Goal: Task Accomplishment & Management: Manage account settings

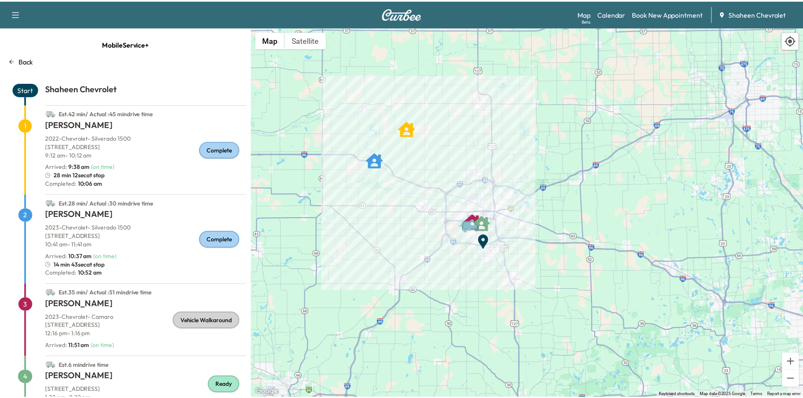
scroll to position [59, 0]
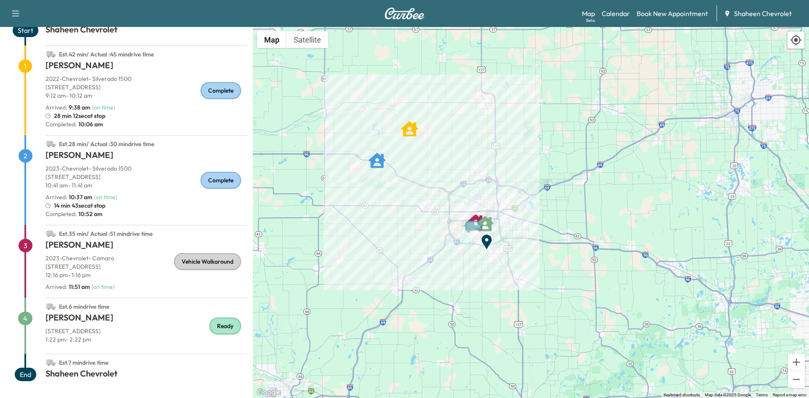
click at [99, 249] on h1 "[PERSON_NAME]" at bounding box center [147, 246] width 202 height 15
click at [153, 265] on p "[STREET_ADDRESS]" at bounding box center [147, 267] width 202 height 8
click at [624, 11] on link "Calendar" at bounding box center [616, 13] width 28 height 10
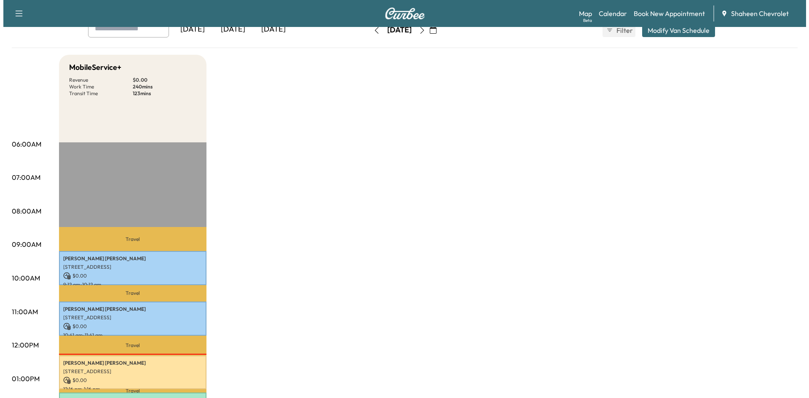
scroll to position [169, 0]
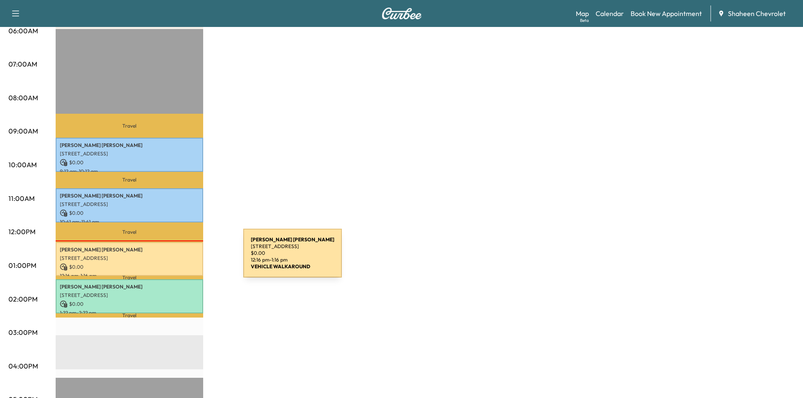
click at [180, 258] on p "[STREET_ADDRESS]" at bounding box center [129, 258] width 139 height 7
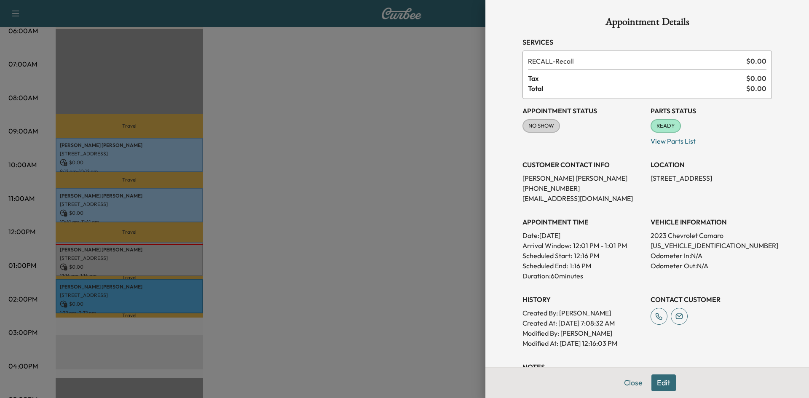
click at [298, 247] on div at bounding box center [404, 199] width 809 height 398
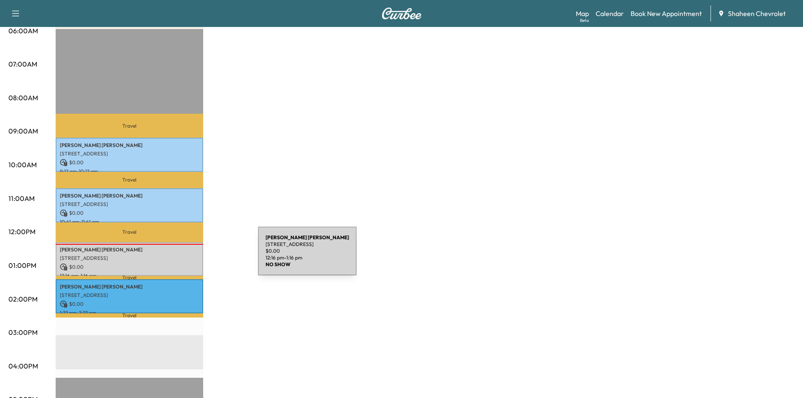
click at [195, 256] on p "[STREET_ADDRESS]" at bounding box center [129, 258] width 139 height 7
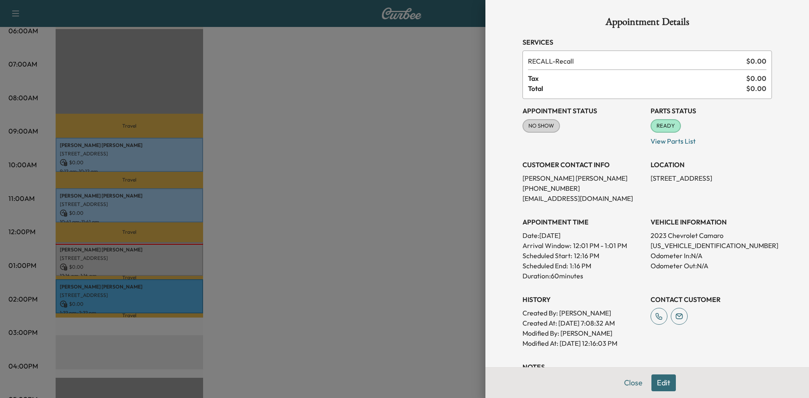
click at [179, 295] on div at bounding box center [404, 199] width 809 height 398
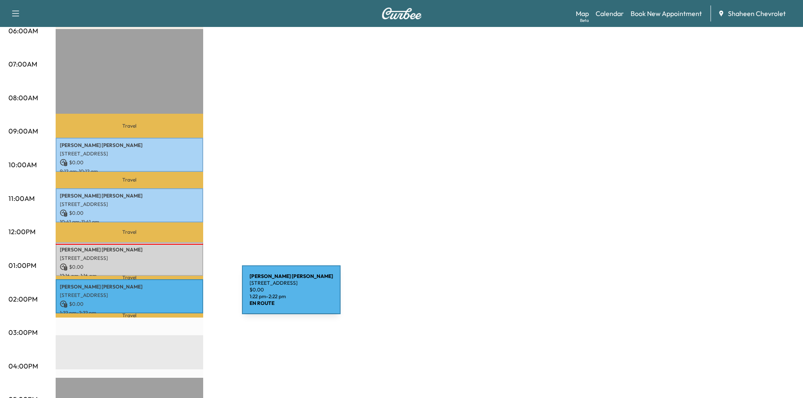
click at [179, 295] on p "[STREET_ADDRESS]" at bounding box center [129, 295] width 139 height 7
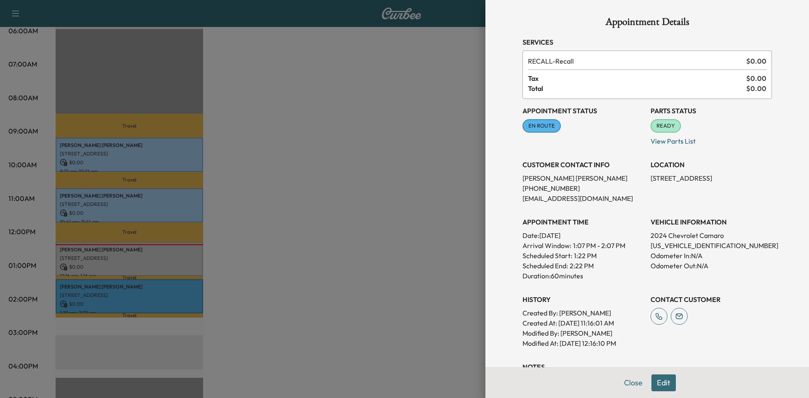
click at [132, 247] on div at bounding box center [404, 199] width 809 height 398
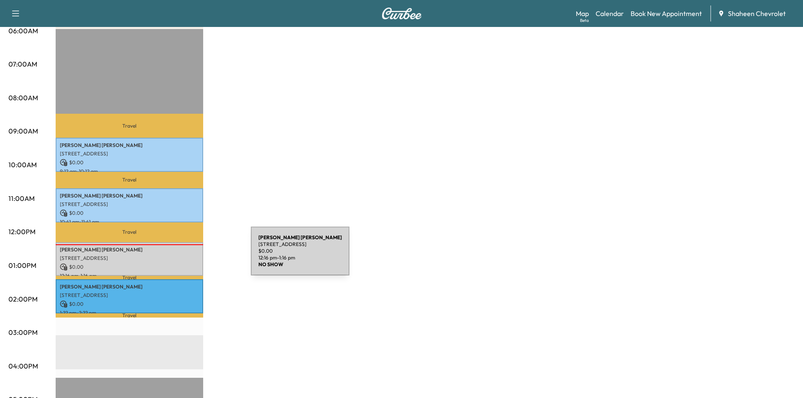
click at [188, 256] on p "[STREET_ADDRESS]" at bounding box center [129, 258] width 139 height 7
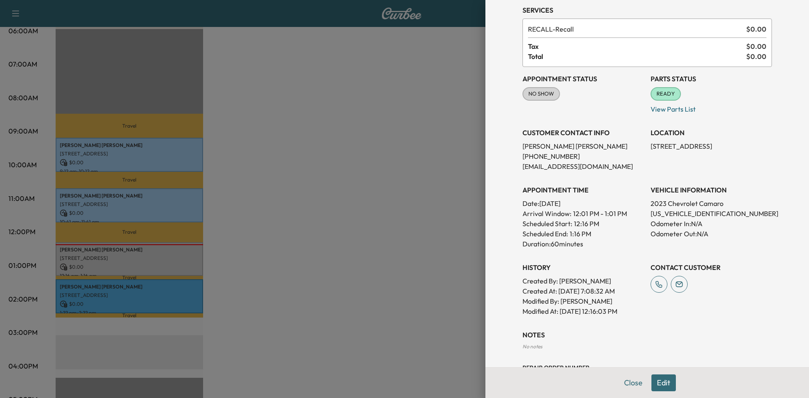
scroll to position [65, 0]
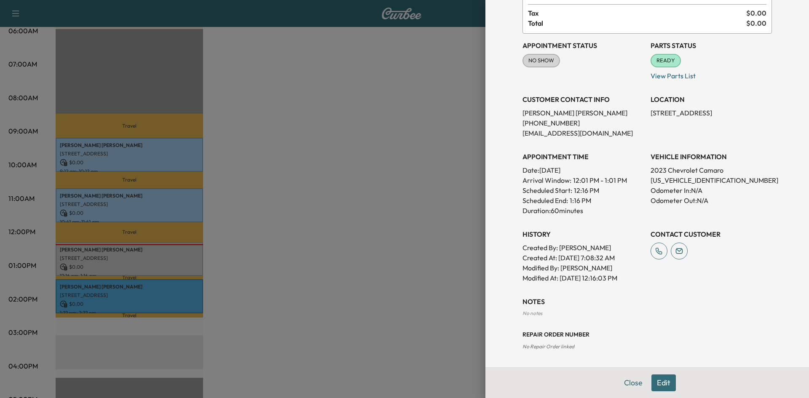
click at [663, 380] on button "Edit" at bounding box center [663, 383] width 24 height 17
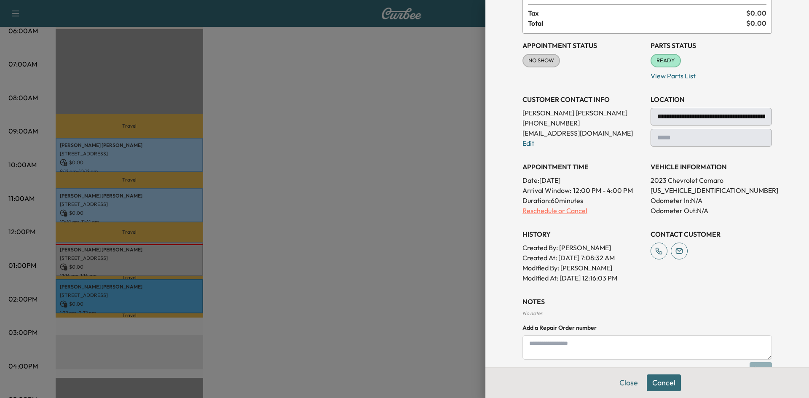
click at [541, 211] on p "Reschedule or Cancel" at bounding box center [583, 211] width 121 height 10
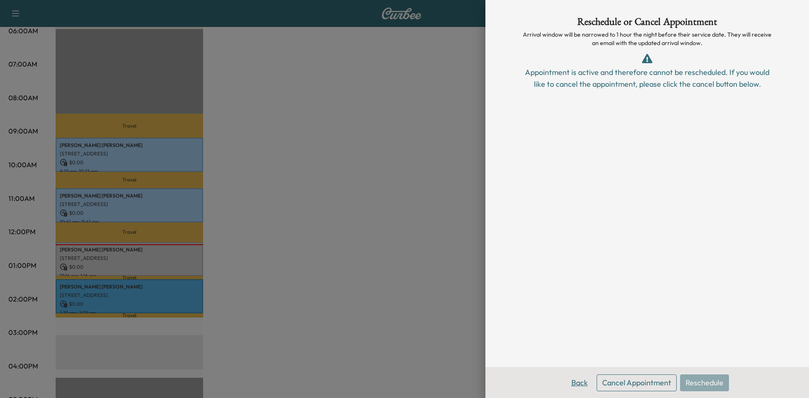
click at [576, 380] on button "Back" at bounding box center [579, 383] width 27 height 17
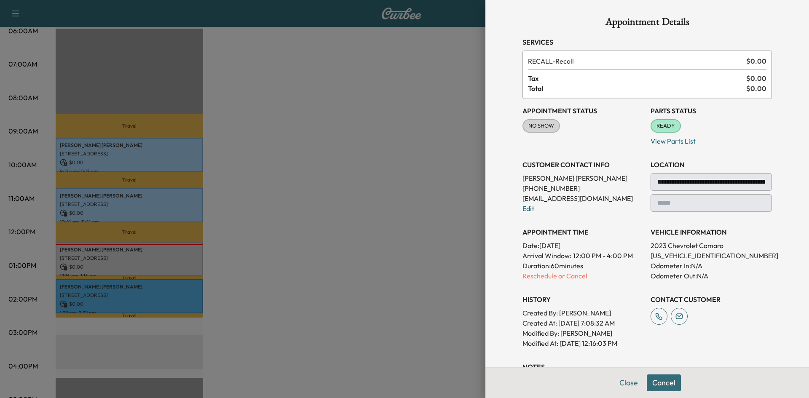
click at [448, 201] on div at bounding box center [404, 199] width 809 height 398
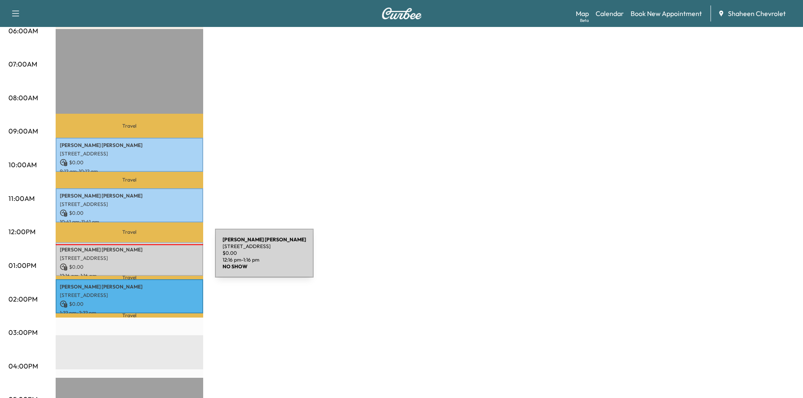
click at [152, 258] on p "[STREET_ADDRESS]" at bounding box center [129, 258] width 139 height 7
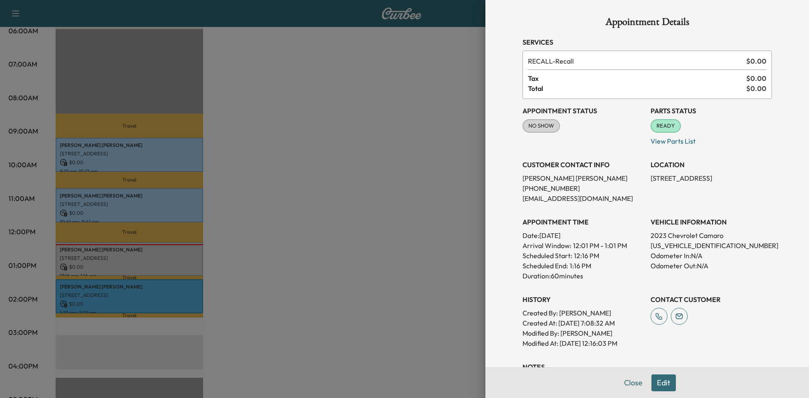
click at [532, 127] on span "NO SHOW" at bounding box center [541, 126] width 36 height 8
click at [661, 126] on span "READY" at bounding box center [665, 126] width 29 height 8
click at [580, 142] on div "Appointment Status NO SHOW Mark as Not Ready" at bounding box center [583, 122] width 121 height 47
click at [252, 284] on div at bounding box center [404, 199] width 809 height 398
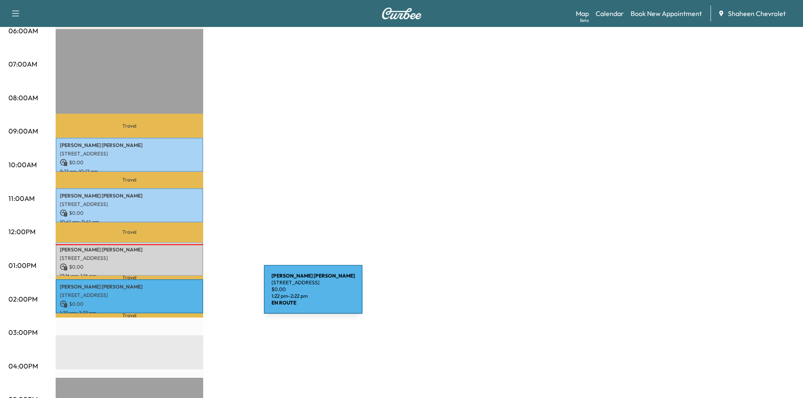
click at [201, 295] on div "[PERSON_NAME] [STREET_ADDRESS] $ 0.00 1:22 pm - 2:22 pm" at bounding box center [129, 296] width 147 height 34
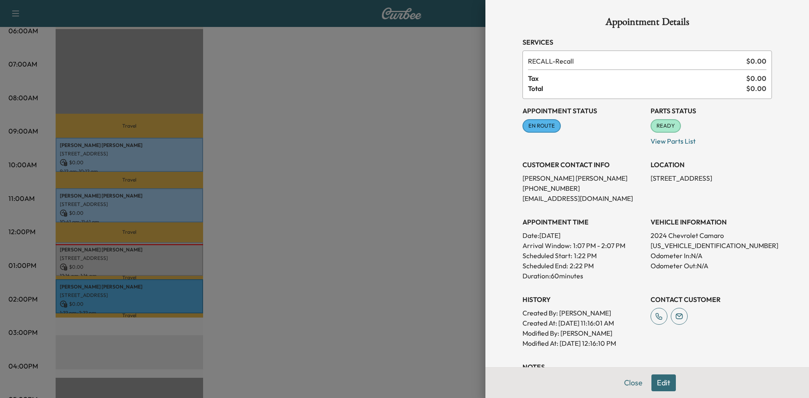
click at [255, 287] on div at bounding box center [404, 199] width 809 height 398
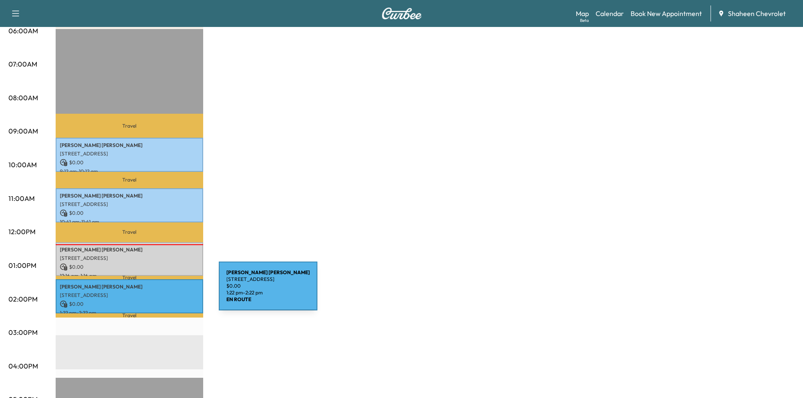
click at [155, 292] on p "[STREET_ADDRESS]" at bounding box center [129, 295] width 139 height 7
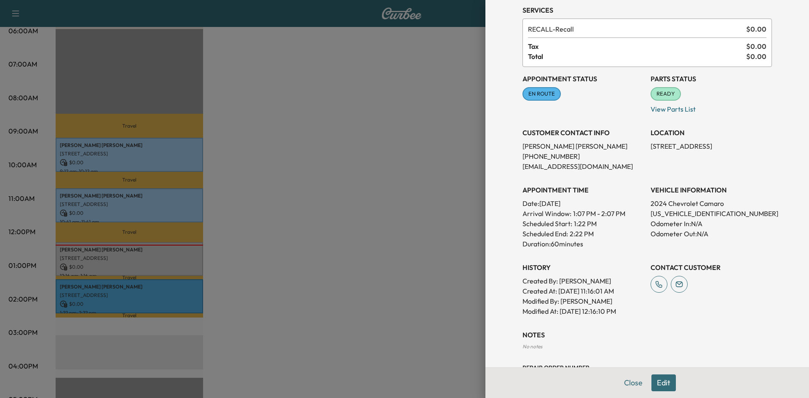
scroll to position [65, 0]
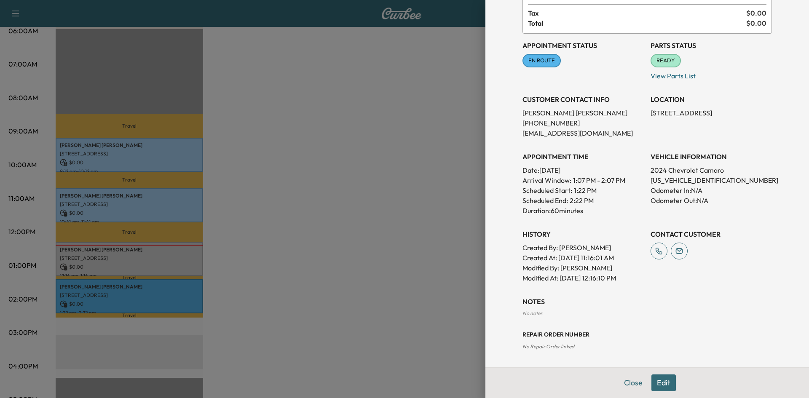
click at [340, 186] on div at bounding box center [404, 199] width 809 height 398
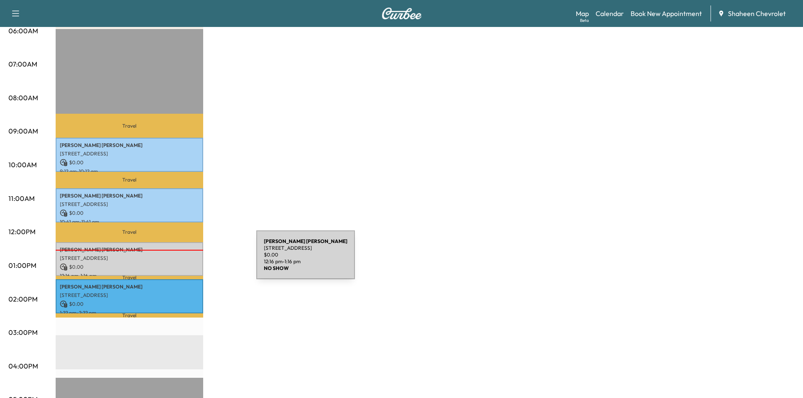
click at [193, 260] on div "[PERSON_NAME] [STREET_ADDRESS] $ 0.00 12:16 pm - 1:16 pm" at bounding box center [129, 259] width 147 height 34
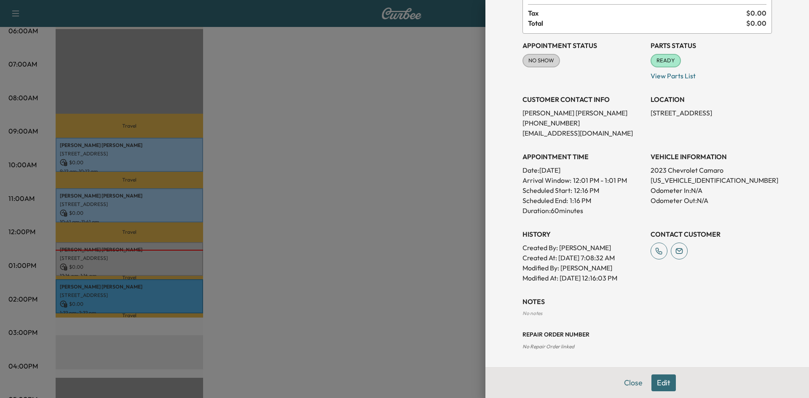
click at [664, 384] on button "Edit" at bounding box center [663, 383] width 24 height 17
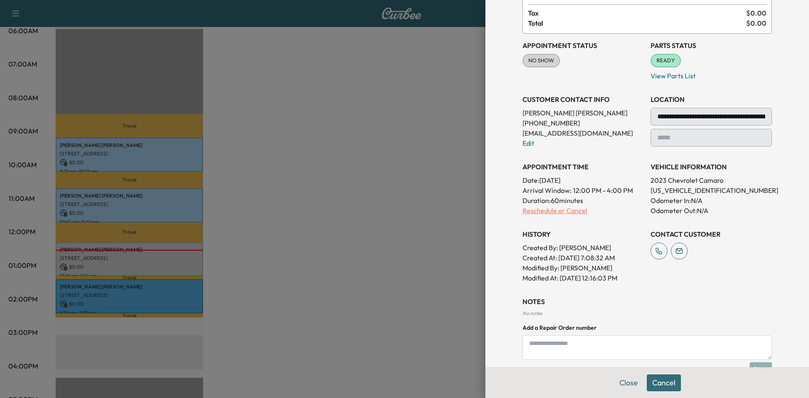
click at [543, 212] on p "Reschedule or Cancel" at bounding box center [583, 211] width 121 height 10
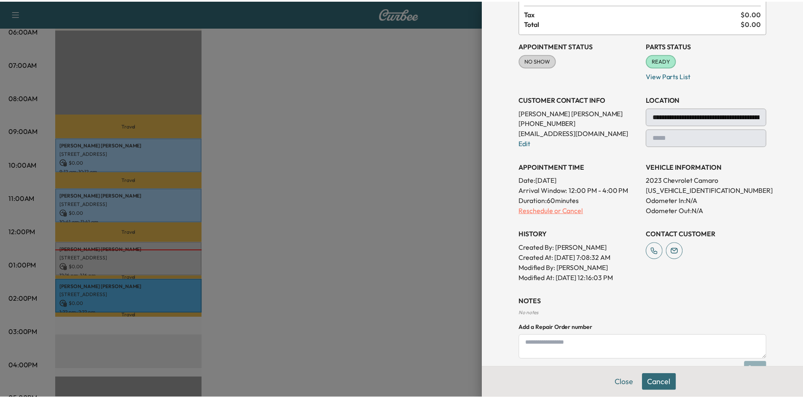
scroll to position [0, 0]
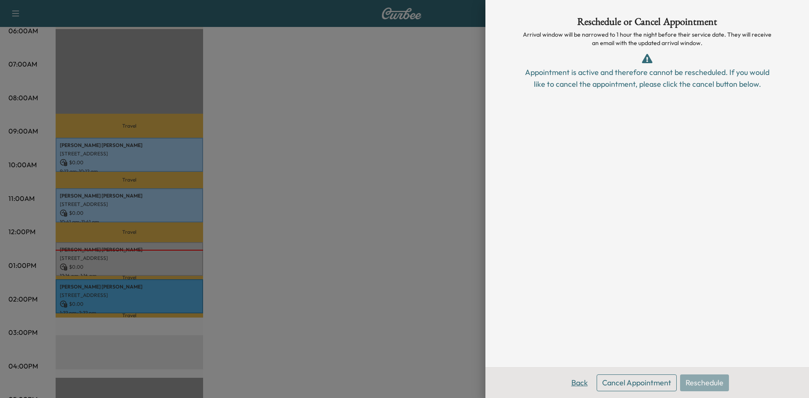
click at [583, 378] on button "Back" at bounding box center [579, 383] width 27 height 17
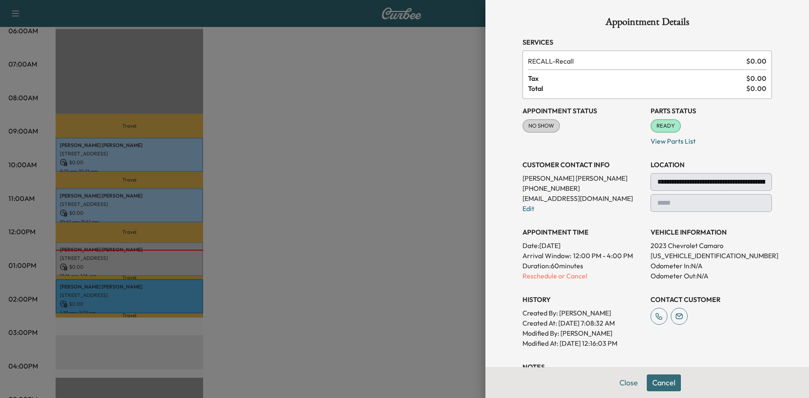
click at [438, 238] on div at bounding box center [404, 199] width 809 height 398
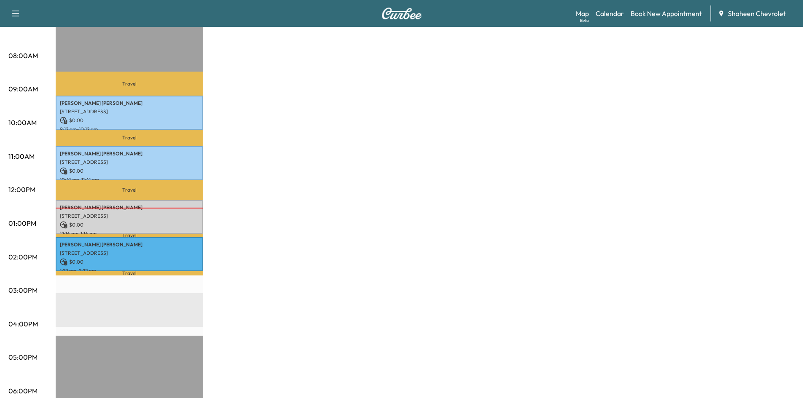
scroll to position [169, 0]
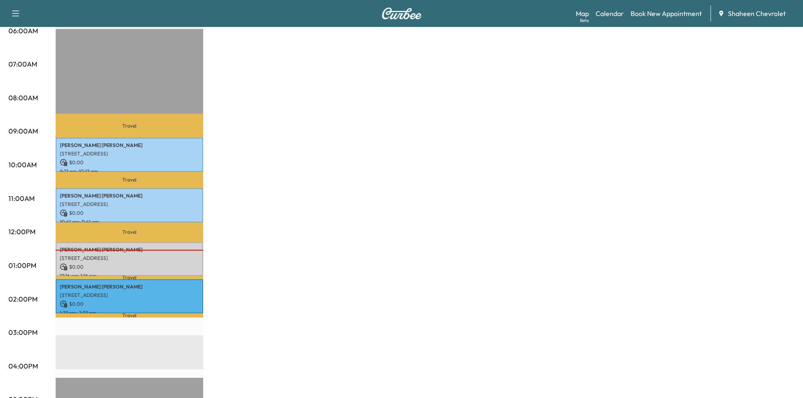
click at [355, 158] on div "MobileService+ Revenue $ 0.00 Work Time 240 mins Transit Time 123 mins Travel […" at bounding box center [425, 257] width 739 height 632
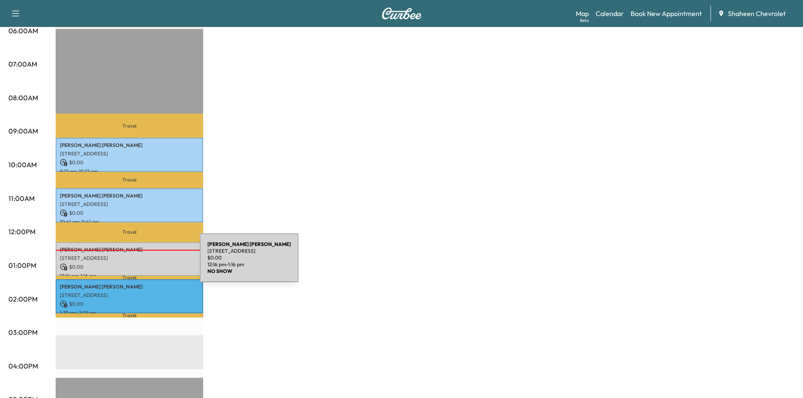
click at [137, 263] on p "$ 0.00" at bounding box center [129, 267] width 139 height 8
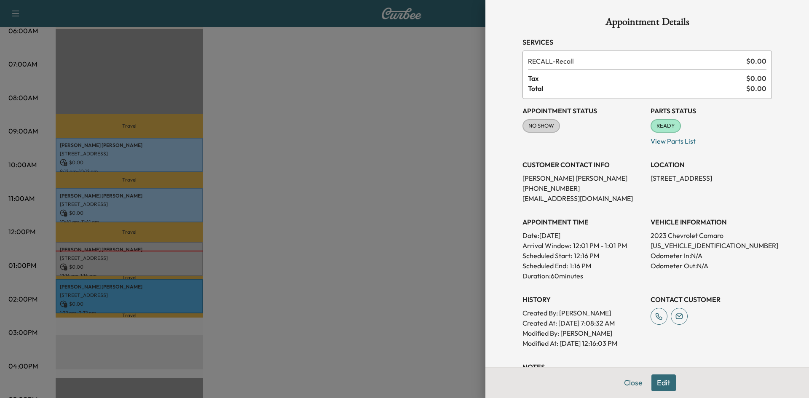
click at [665, 383] on button "Edit" at bounding box center [663, 383] width 24 height 17
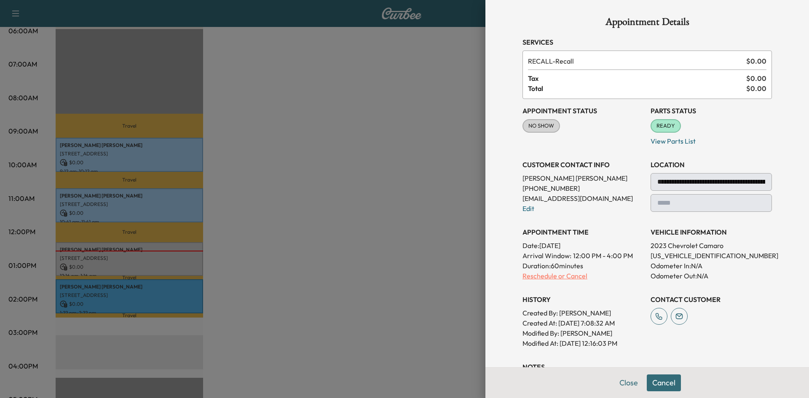
click at [567, 278] on p "Reschedule or Cancel" at bounding box center [583, 276] width 121 height 10
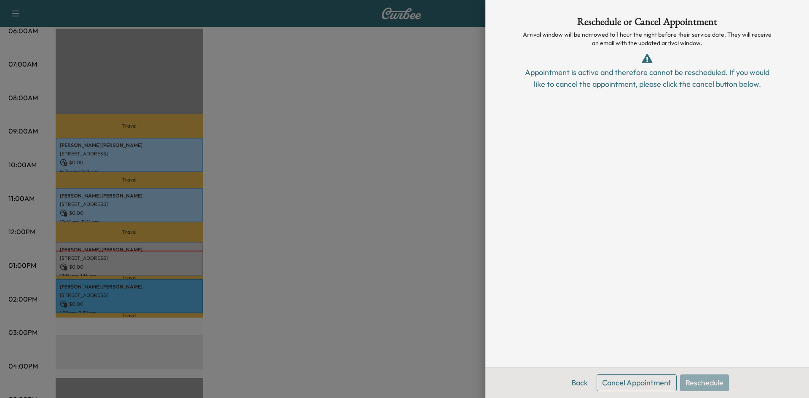
click at [644, 367] on div "Reschedule or Cancel Appointment Arrival window will be narrowed to 1 hour the …" at bounding box center [647, 183] width 270 height 367
click at [582, 387] on button "Back" at bounding box center [579, 383] width 27 height 17
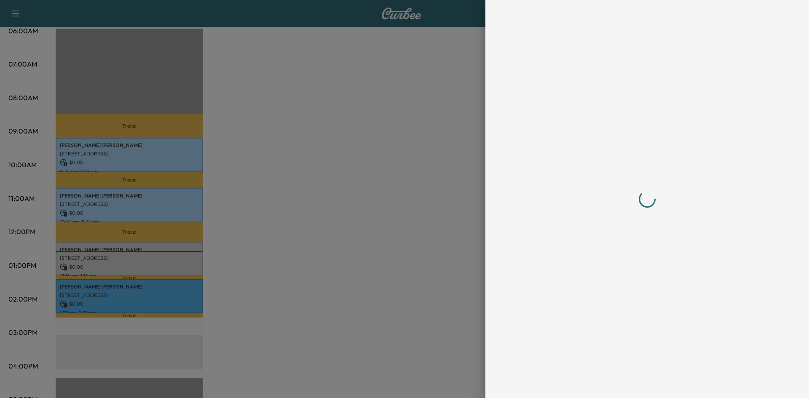
click at [619, 383] on div at bounding box center [647, 199] width 270 height 398
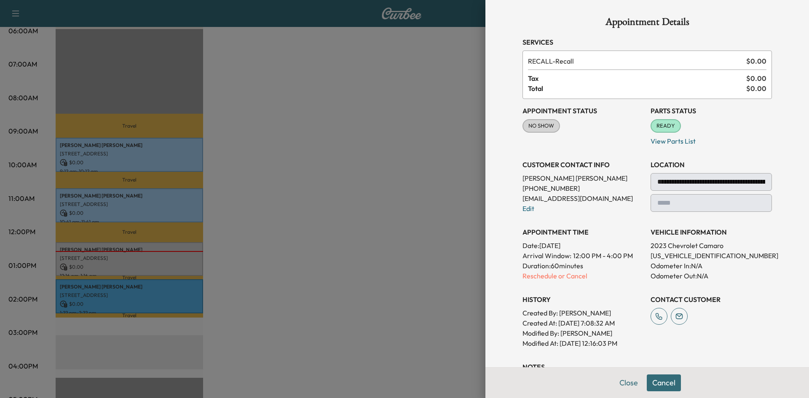
drag, startPoint x: 624, startPoint y: 381, endPoint x: 641, endPoint y: 304, distance: 79.3
click at [641, 305] on div "**********" at bounding box center [647, 199] width 324 height 398
click at [574, 274] on p "Reschedule or Cancel" at bounding box center [583, 276] width 121 height 10
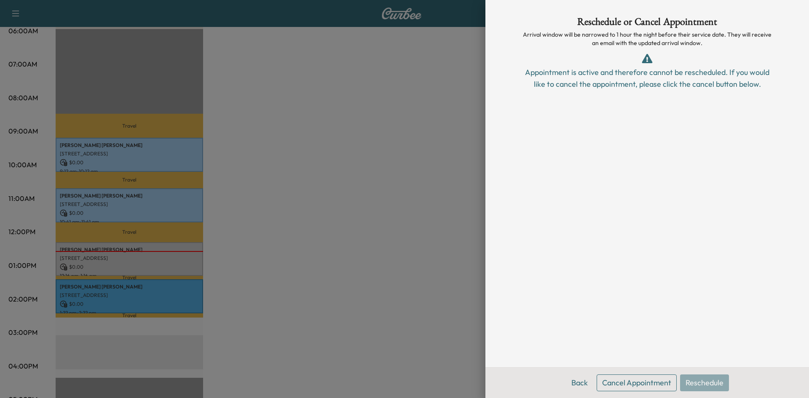
click at [662, 385] on button "Cancel Appointment" at bounding box center [637, 383] width 80 height 17
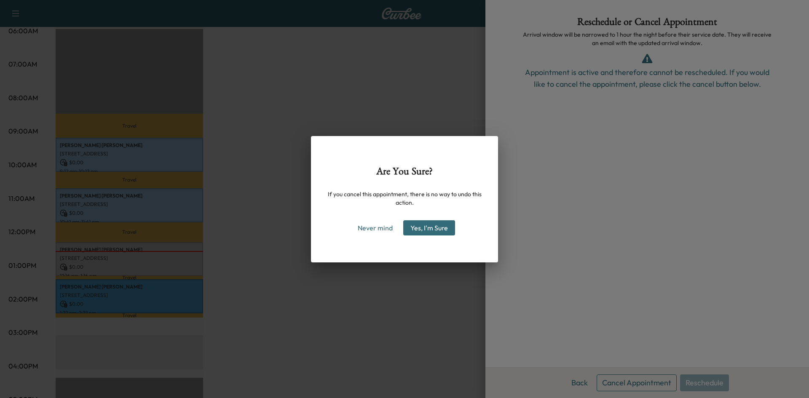
click at [428, 225] on button "Yes, I'm Sure" at bounding box center [429, 227] width 52 height 15
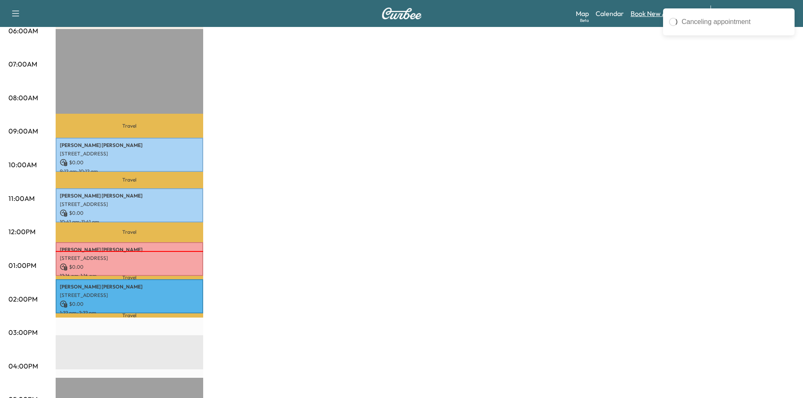
click at [642, 12] on link "Book New Appointment" at bounding box center [665, 13] width 71 height 10
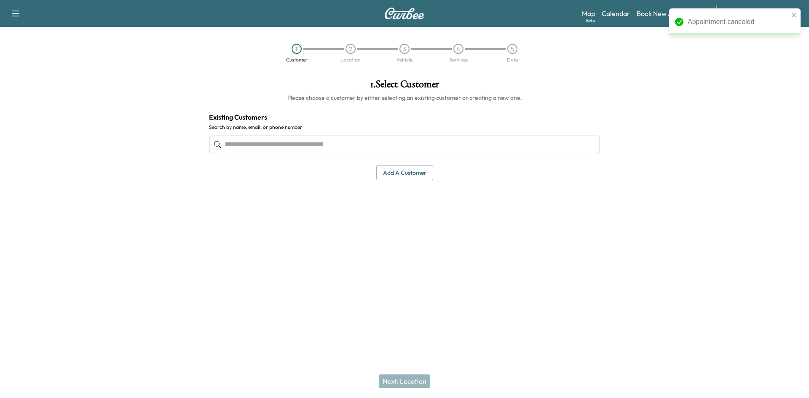
click at [336, 145] on input "text" at bounding box center [404, 145] width 391 height 18
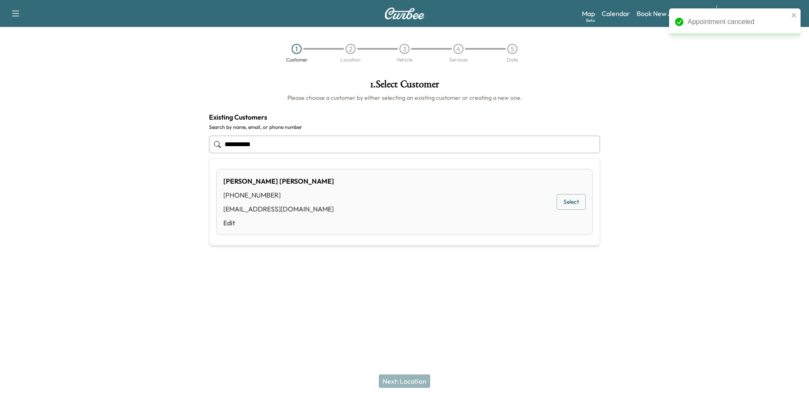
click at [375, 204] on div "[PERSON_NAME] [PHONE_NUMBER] [EMAIL_ADDRESS][DOMAIN_NAME] Edit Select" at bounding box center [404, 202] width 377 height 66
type input "**********"
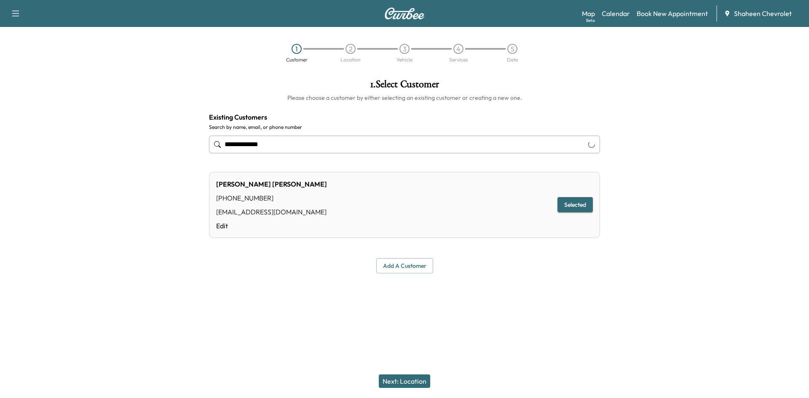
click at [413, 381] on button "Next: Location" at bounding box center [404, 381] width 51 height 13
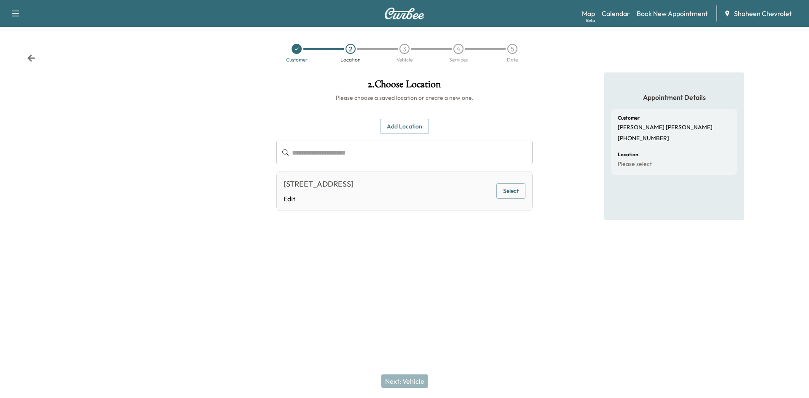
click at [502, 191] on button "Select" at bounding box center [510, 191] width 29 height 16
click at [407, 376] on button "Next: Vehicle" at bounding box center [404, 381] width 47 height 13
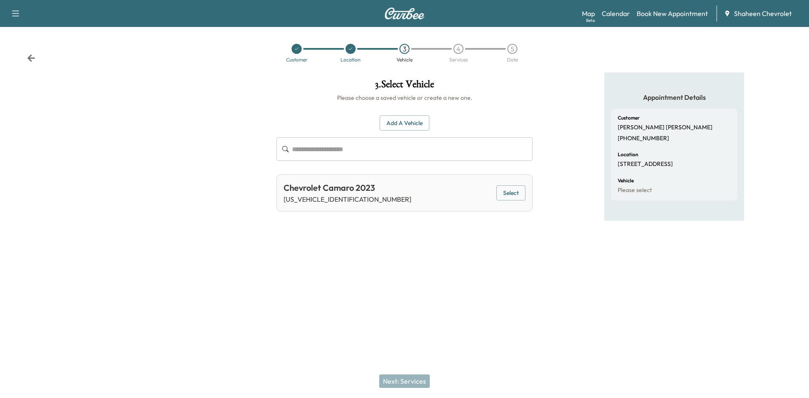
click at [511, 196] on button "Select" at bounding box center [510, 193] width 29 height 16
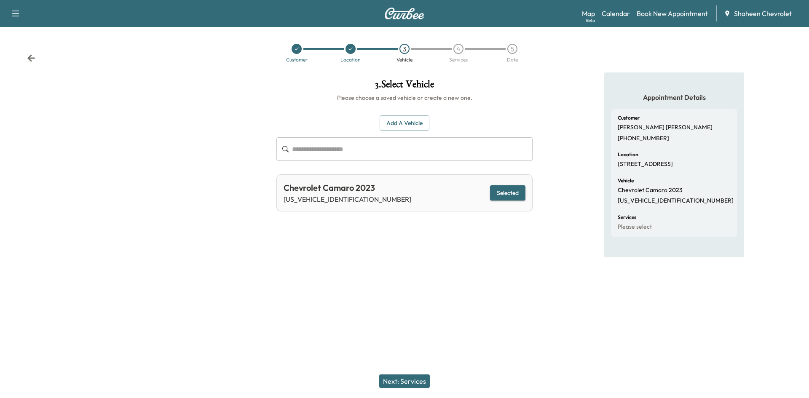
click at [414, 383] on button "Next: Services" at bounding box center [404, 381] width 51 height 13
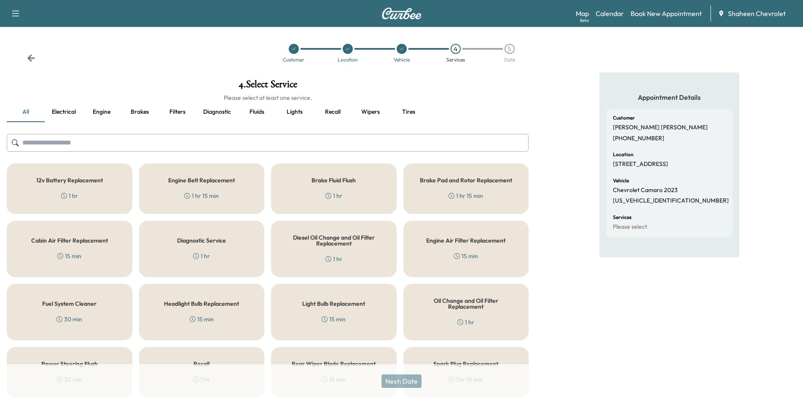
click at [30, 142] on input "text" at bounding box center [268, 143] width 522 height 18
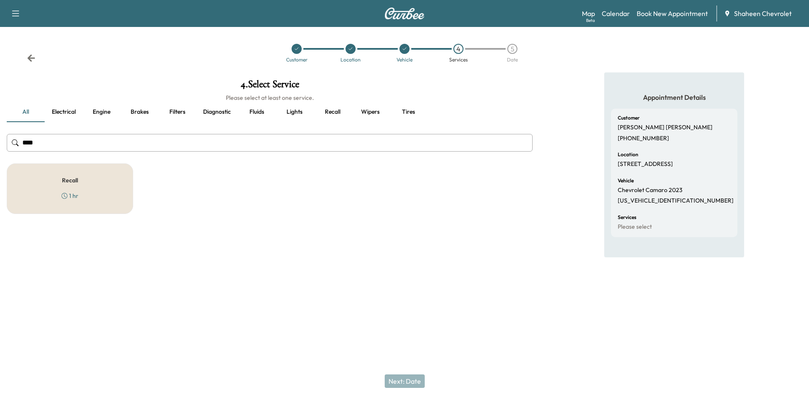
type input "****"
click at [85, 197] on div "Recall 1 hr" at bounding box center [70, 188] width 126 height 51
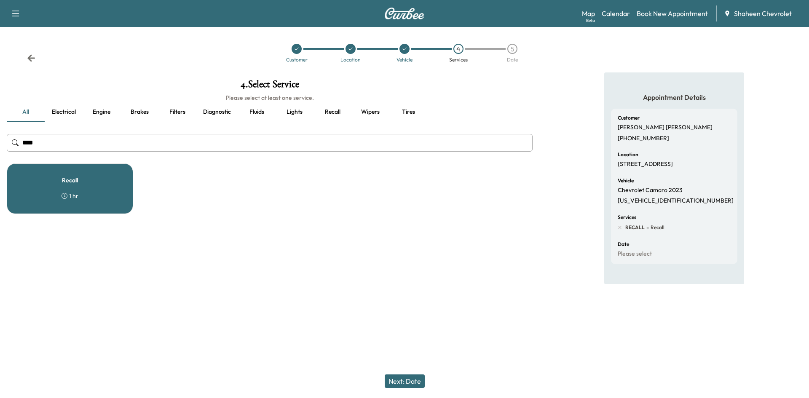
click at [417, 384] on button "Next: Date" at bounding box center [405, 381] width 40 height 13
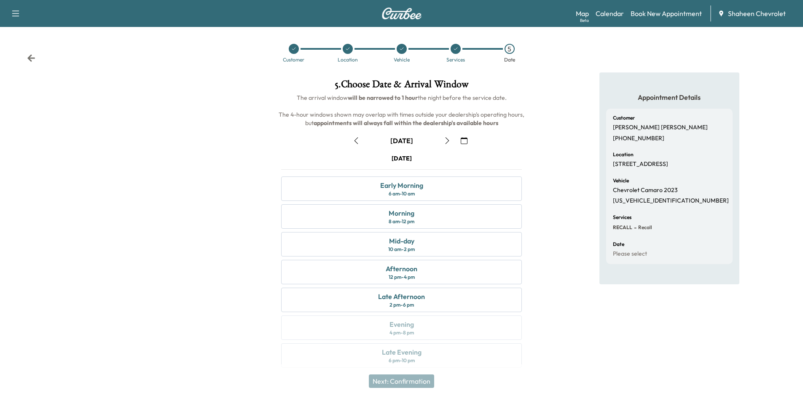
click at [358, 142] on icon "button" at bounding box center [356, 140] width 7 height 7
click at [375, 270] on div "Afternoon 12 pm - 4 pm" at bounding box center [401, 272] width 241 height 24
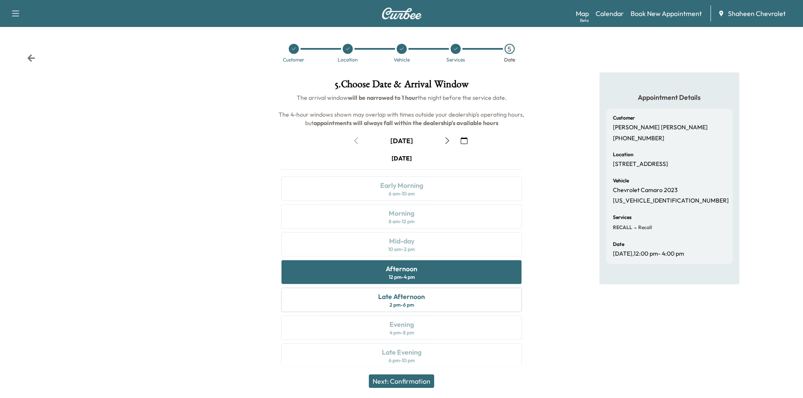
click at [412, 380] on button "Next: Confirmation" at bounding box center [401, 381] width 65 height 13
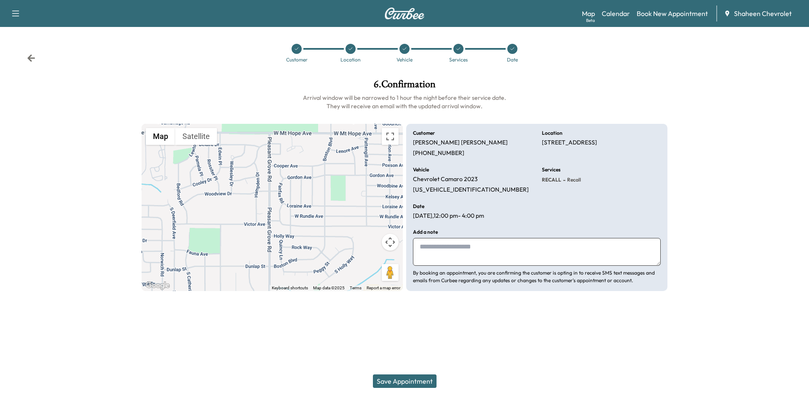
click at [414, 373] on div "Save Appointment" at bounding box center [404, 382] width 809 height 34
click at [415, 378] on button "Save Appointment" at bounding box center [405, 381] width 64 height 13
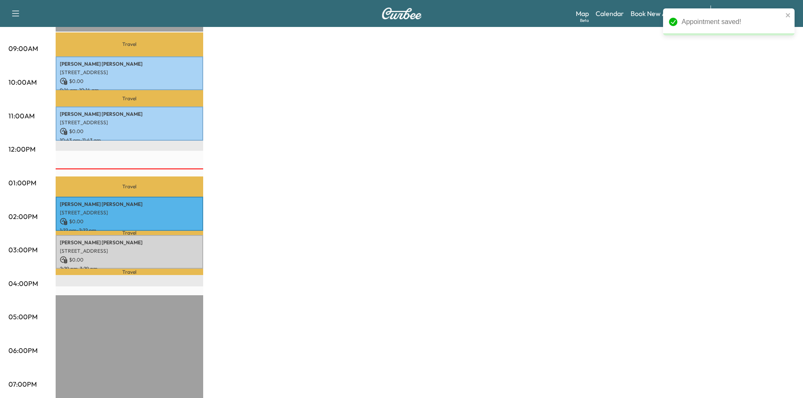
scroll to position [253, 0]
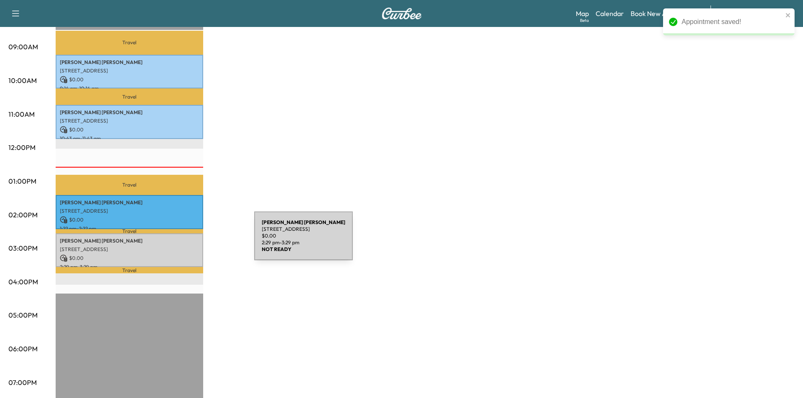
click at [191, 241] on div "[PERSON_NAME] [STREET_ADDRESS] $ 0.00 2:29 pm - 3:29 pm" at bounding box center [129, 250] width 147 height 34
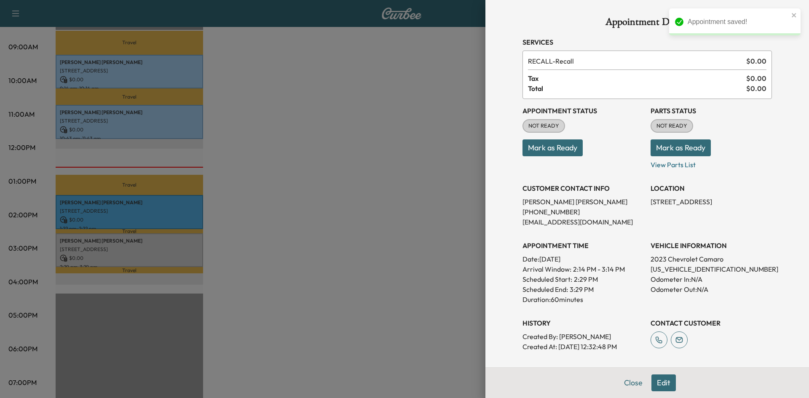
click at [553, 150] on button "Mark as Ready" at bounding box center [553, 147] width 60 height 17
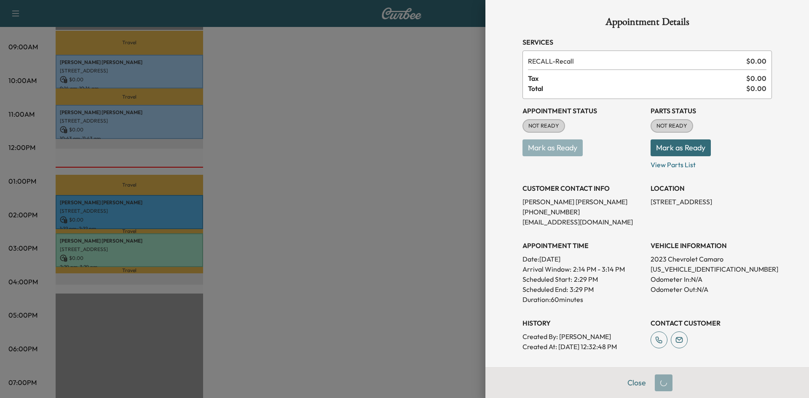
click at [658, 147] on button "Mark as Ready" at bounding box center [681, 147] width 60 height 17
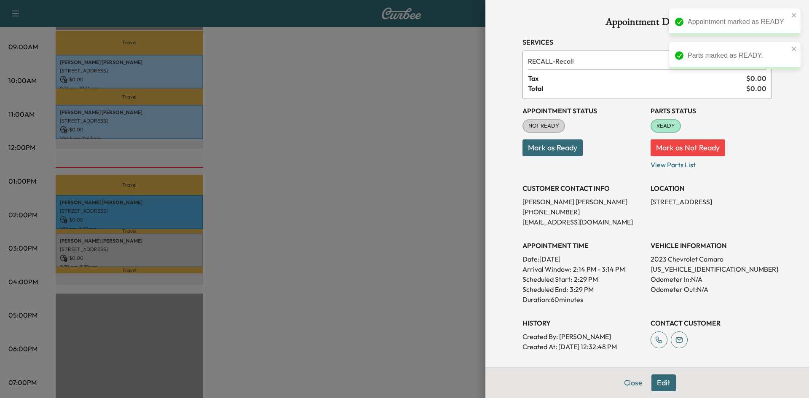
click at [421, 139] on div at bounding box center [404, 199] width 809 height 398
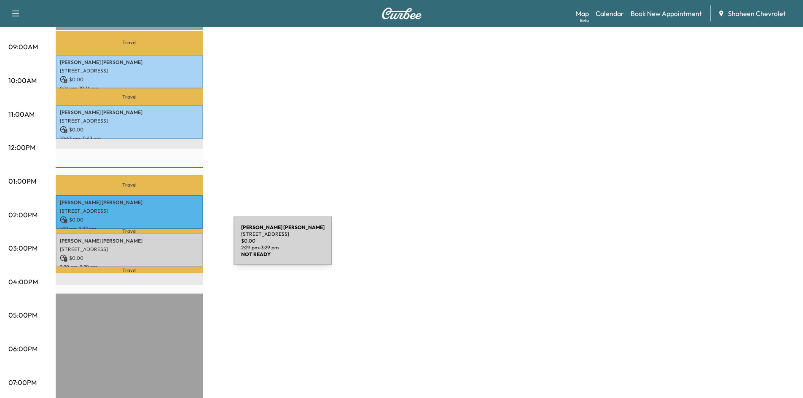
click at [170, 246] on p "[STREET_ADDRESS]" at bounding box center [129, 249] width 139 height 7
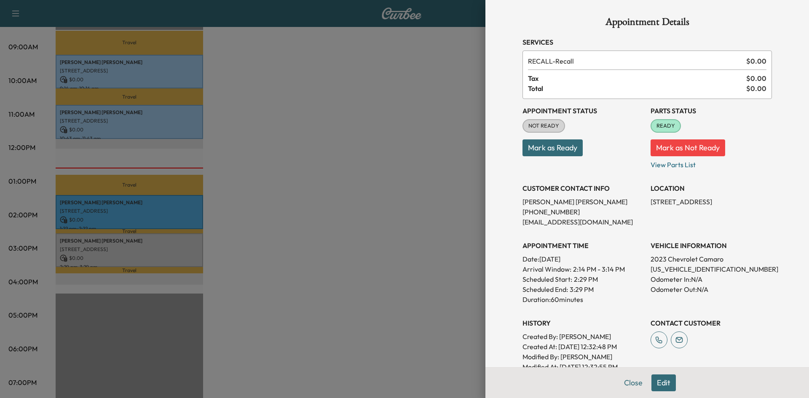
click at [678, 150] on button "Mark as Not Ready" at bounding box center [688, 147] width 75 height 17
click at [376, 178] on div at bounding box center [404, 199] width 809 height 398
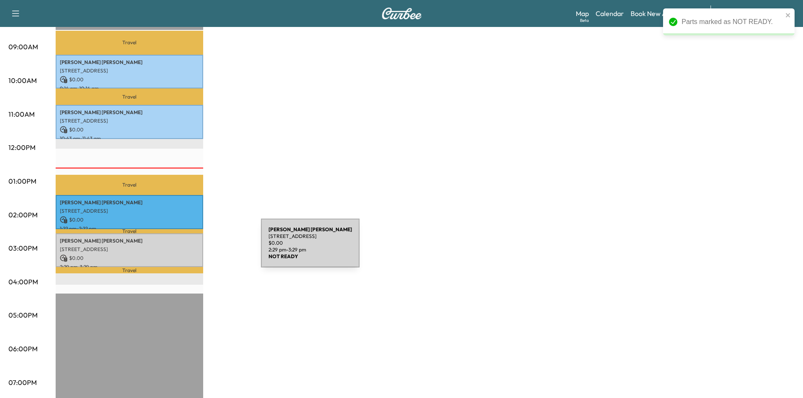
click at [185, 247] on p "[STREET_ADDRESS]" at bounding box center [129, 249] width 139 height 7
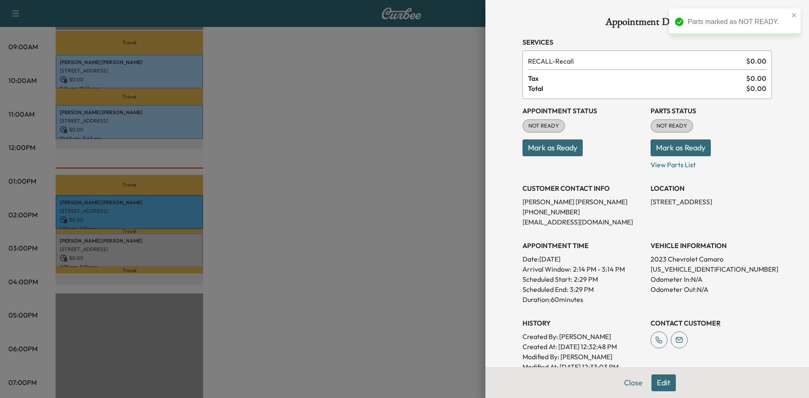
click at [663, 150] on button "Mark as Ready" at bounding box center [681, 147] width 60 height 17
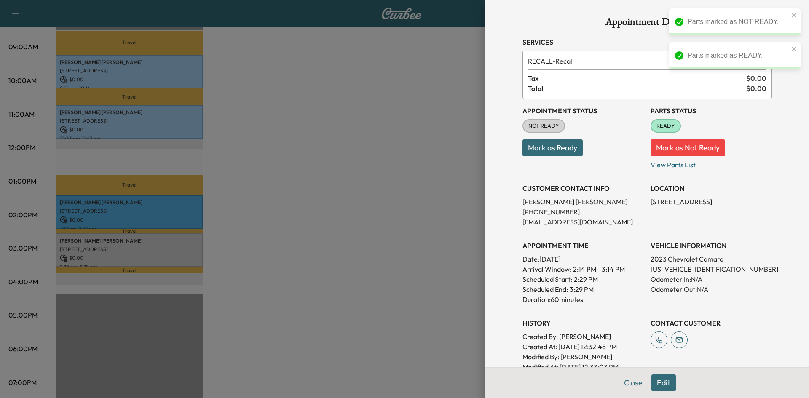
click at [557, 151] on button "Mark as Ready" at bounding box center [553, 147] width 60 height 17
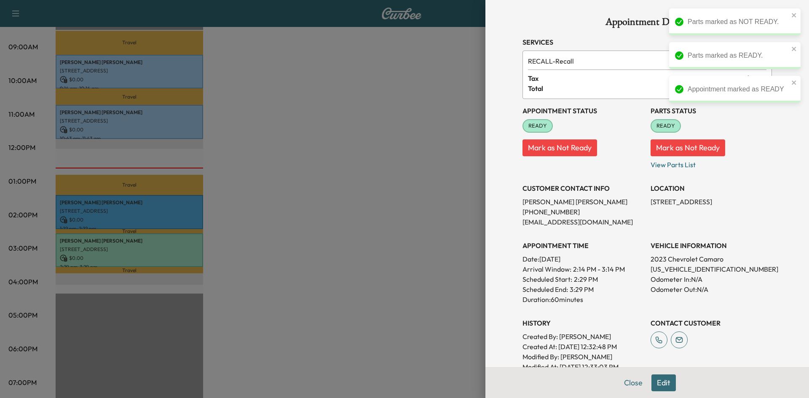
click at [387, 208] on div at bounding box center [404, 199] width 809 height 398
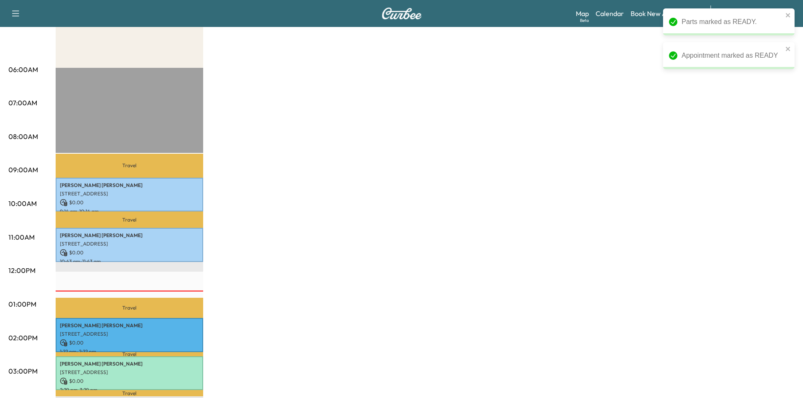
scroll to position [126, 0]
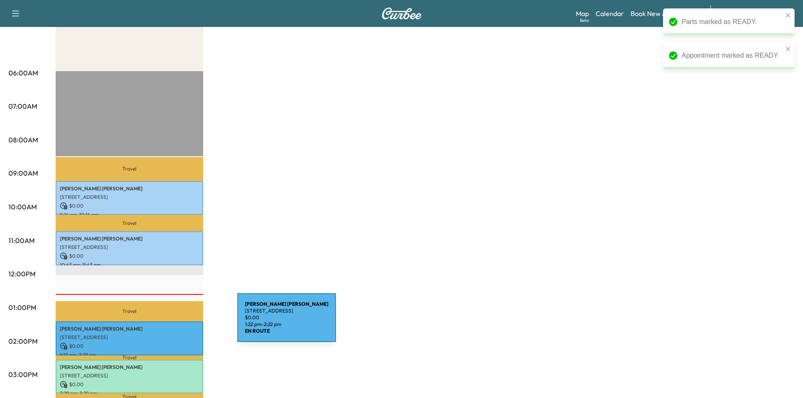
click at [174, 326] on p "[PERSON_NAME]" at bounding box center [129, 329] width 139 height 7
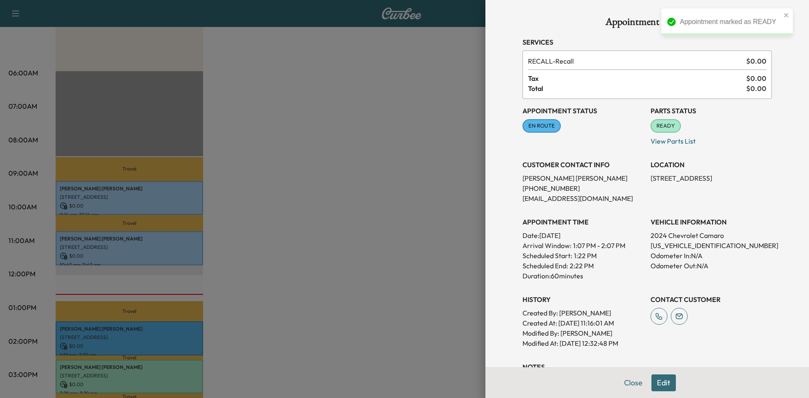
click at [359, 167] on div at bounding box center [404, 199] width 809 height 398
